Goal: Task Accomplishment & Management: Complete application form

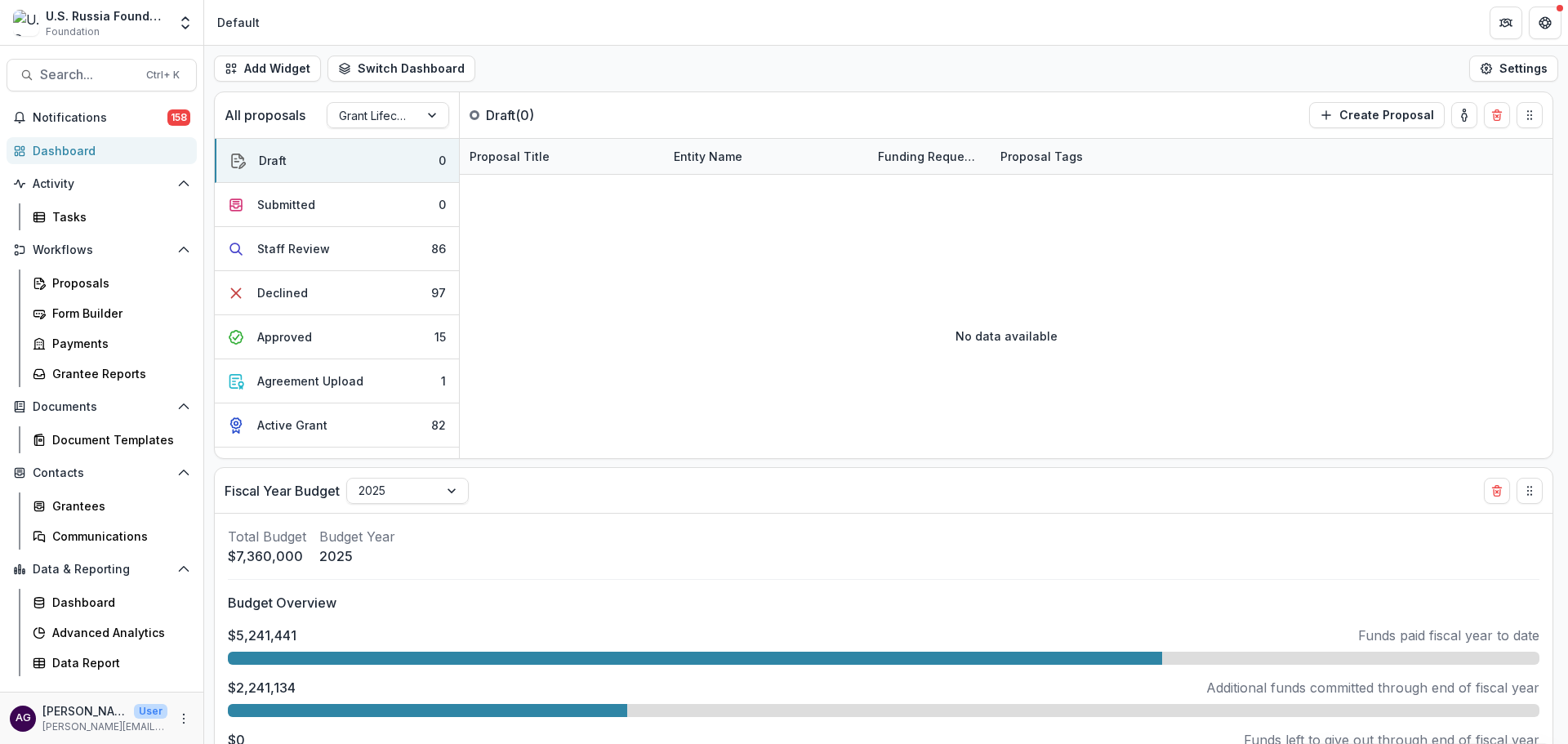
select select "******"
click at [96, 217] on div "Tasks" at bounding box center [118, 217] width 132 height 17
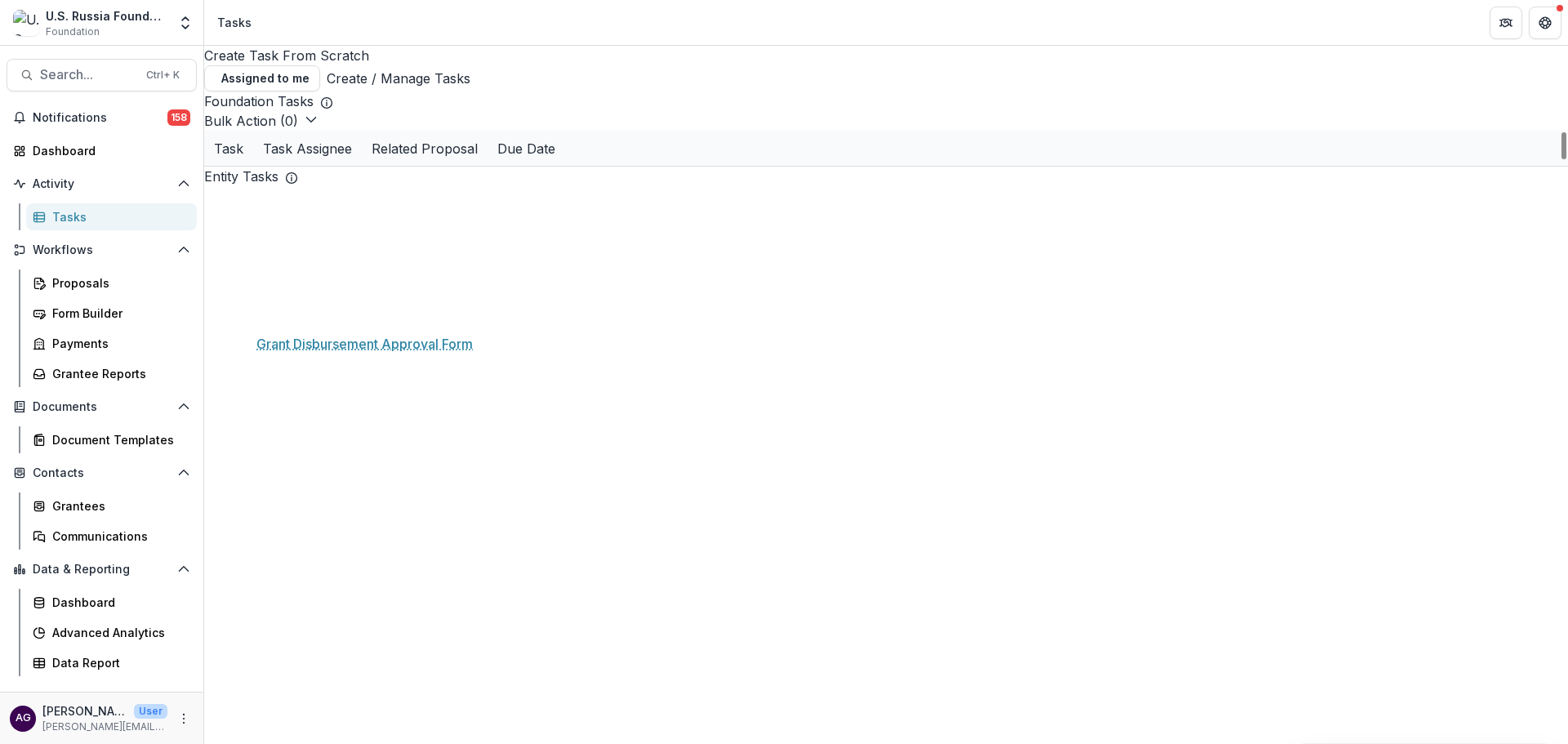
click at [346, 298] on link "Grant Disbursement Approval Form" at bounding box center [341, 289] width 185 height 17
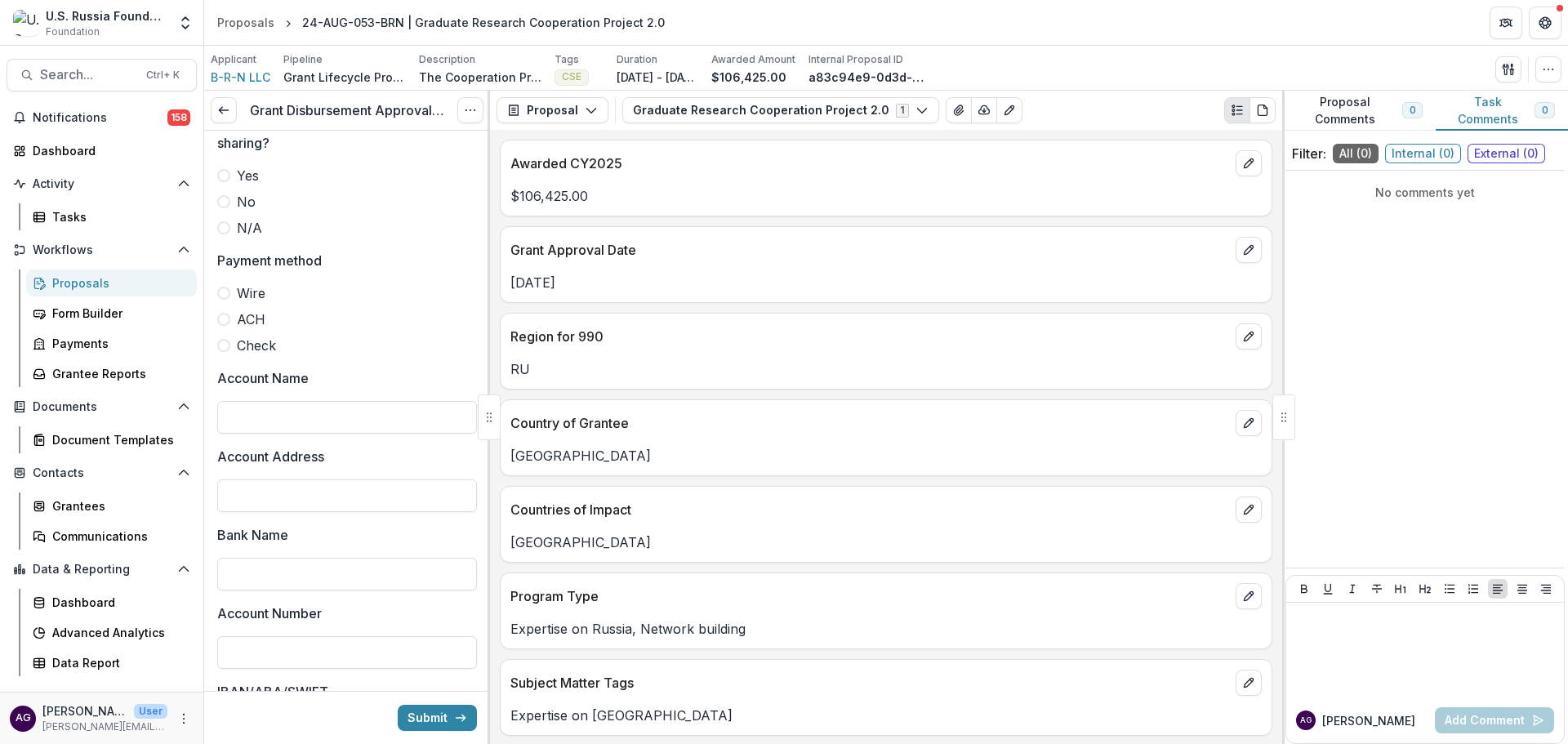
scroll to position [1628, 0]
